Goal: Information Seeking & Learning: Learn about a topic

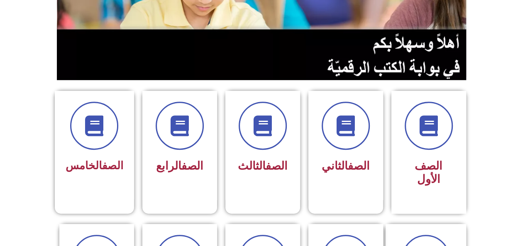
scroll to position [142, 0]
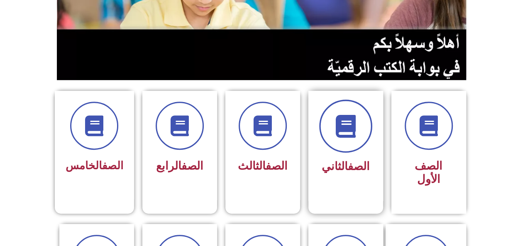
click at [338, 125] on icon at bounding box center [345, 126] width 23 height 23
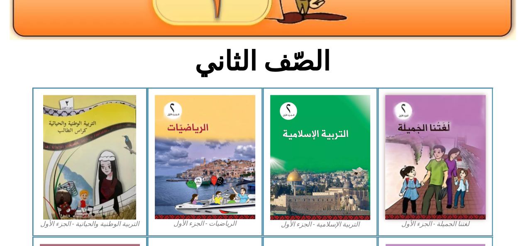
scroll to position [173, 0]
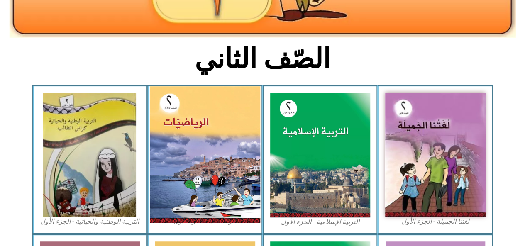
click at [195, 155] on img at bounding box center [205, 154] width 110 height 136
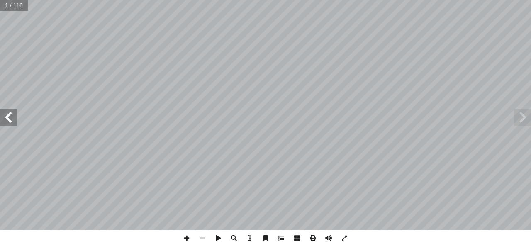
click at [10, 123] on span at bounding box center [8, 117] width 17 height 17
click at [10, 122] on span at bounding box center [8, 117] width 17 height 17
click at [10, 123] on span at bounding box center [8, 117] width 17 height 17
click at [9, 123] on span at bounding box center [8, 117] width 17 height 17
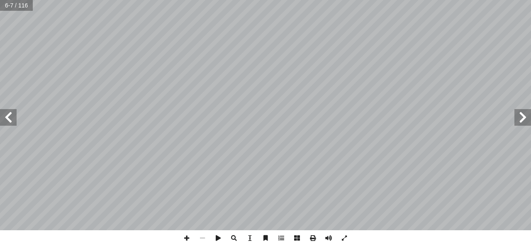
click at [10, 124] on span at bounding box center [8, 117] width 17 height 17
